Goal: Task Accomplishment & Management: Complete application form

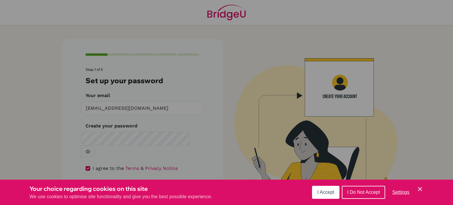
click at [324, 196] on button "I Accept" at bounding box center [325, 192] width 27 height 13
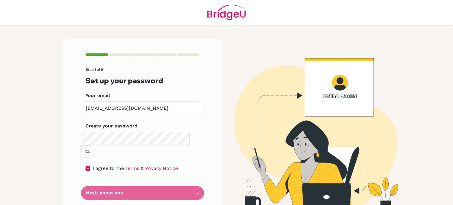
click at [173, 184] on form "Step 1 of 5 Set up your password Your email [EMAIL_ADDRESS][DOMAIN_NAME] Invali…" at bounding box center [143, 134] width 114 height 132
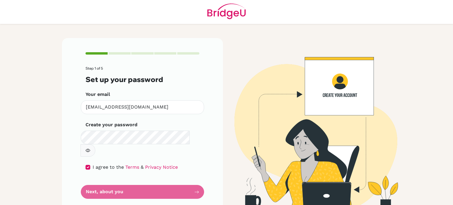
click at [90, 148] on icon "button" at bounding box center [88, 150] width 5 height 5
click at [113, 172] on form "Step 1 of 5 Set up your password Your email [EMAIL_ADDRESS][DOMAIN_NAME] Invali…" at bounding box center [143, 132] width 114 height 132
click at [116, 178] on form "Step 1 of 5 Set up your password Your email [EMAIL_ADDRESS][DOMAIN_NAME] Invali…" at bounding box center [143, 132] width 114 height 132
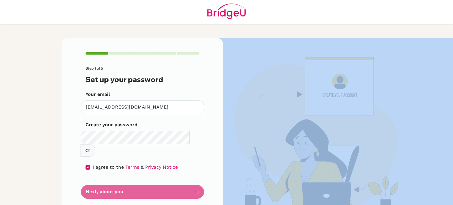
click at [116, 178] on form "Step 1 of 5 Set up your password Your email [EMAIL_ADDRESS][DOMAIN_NAME] Invali…" at bounding box center [143, 132] width 114 height 132
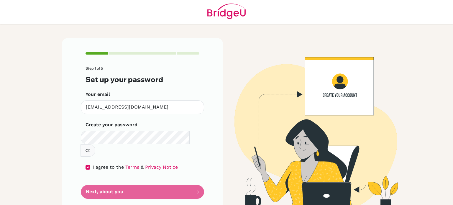
click at [186, 167] on form "Step 1 of 5 Set up your password Your email [EMAIL_ADDRESS][DOMAIN_NAME] Invali…" at bounding box center [143, 132] width 114 height 132
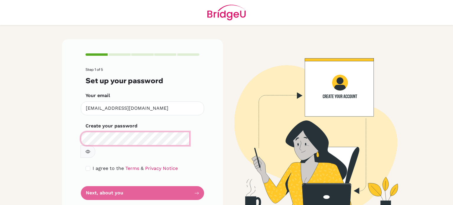
click at [42, 109] on main "Step 1 of 5 Set up your password Your email [EMAIL_ADDRESS][DOMAIN_NAME] Invali…" at bounding box center [226, 102] width 453 height 205
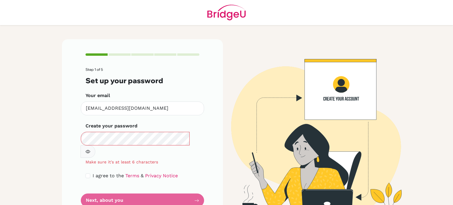
click at [58, 160] on div "Step 1 of 5 Set up your password Your email [EMAIL_ADDRESS][DOMAIN_NAME] Invali…" at bounding box center [142, 130] width 168 height 182
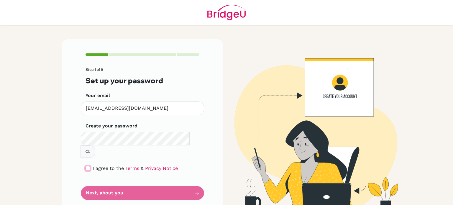
click at [86, 166] on input "checkbox" at bounding box center [88, 168] width 5 height 5
checkbox input "true"
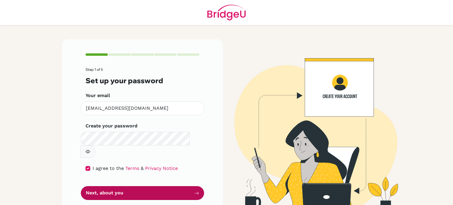
click at [96, 186] on button "Next, about you" at bounding box center [142, 193] width 123 height 14
